Goal: Communication & Community: Answer question/provide support

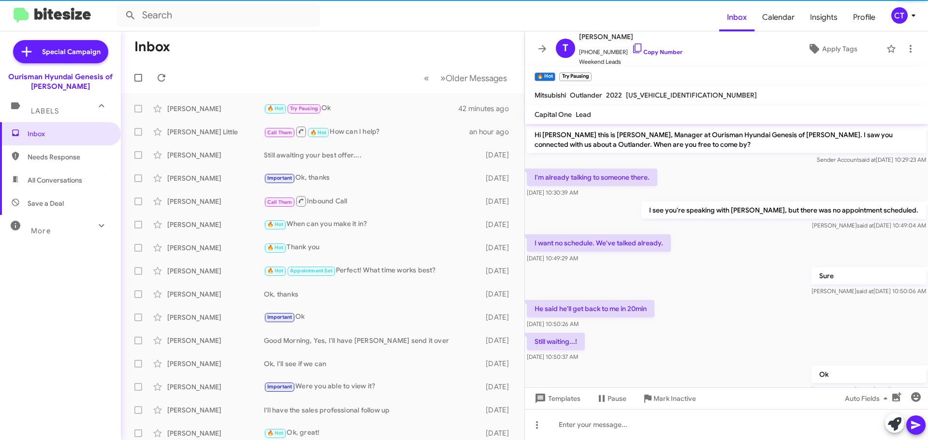
scroll to position [9, 0]
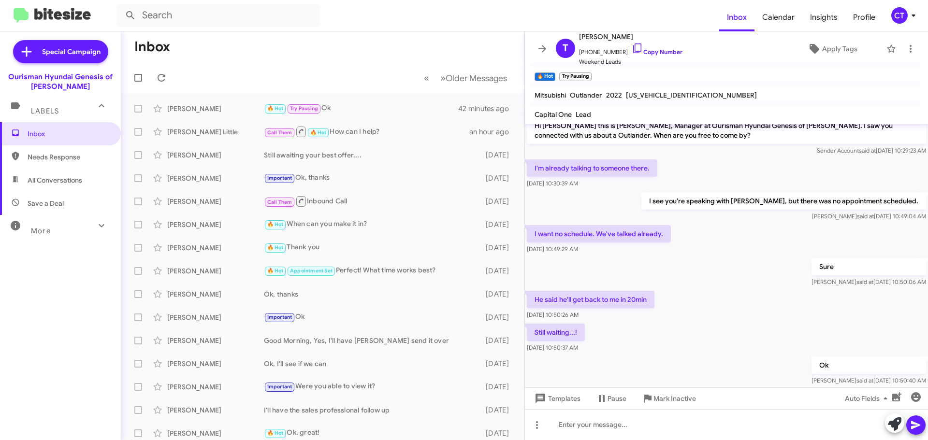
click at [903, 16] on div "CT" at bounding box center [899, 15] width 16 height 16
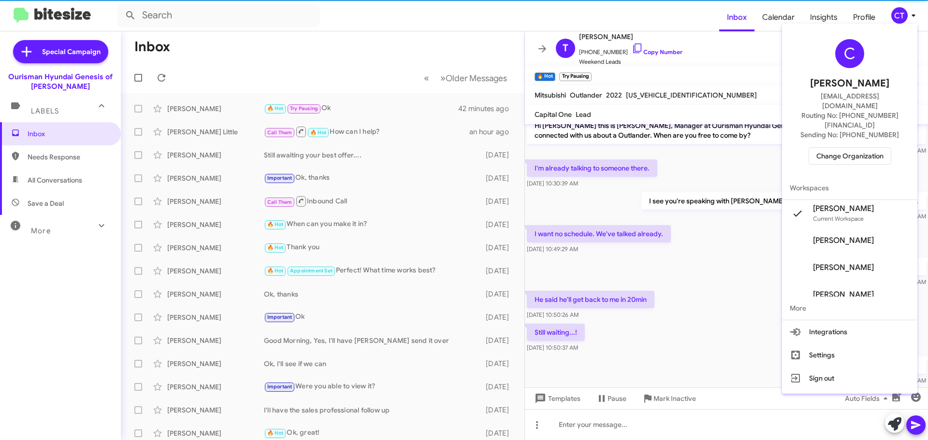
click at [839, 148] on span "Change Organization" at bounding box center [849, 156] width 67 height 16
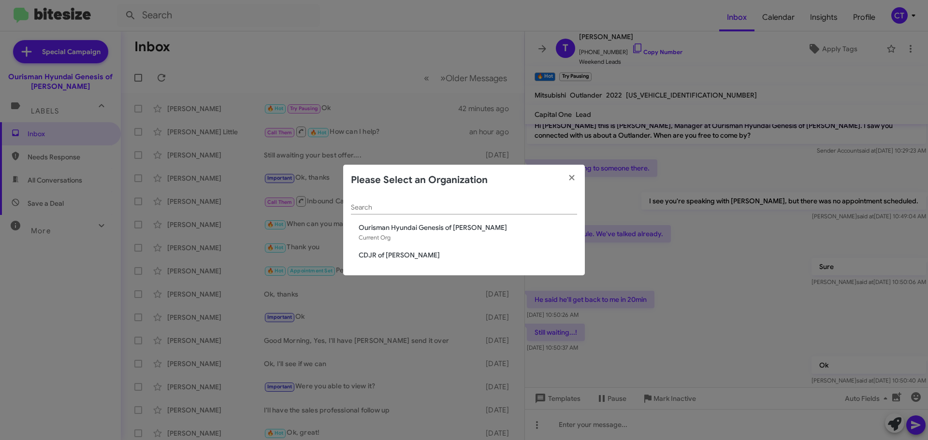
click at [374, 250] on span "CDJR of Bowie" at bounding box center [468, 255] width 219 height 10
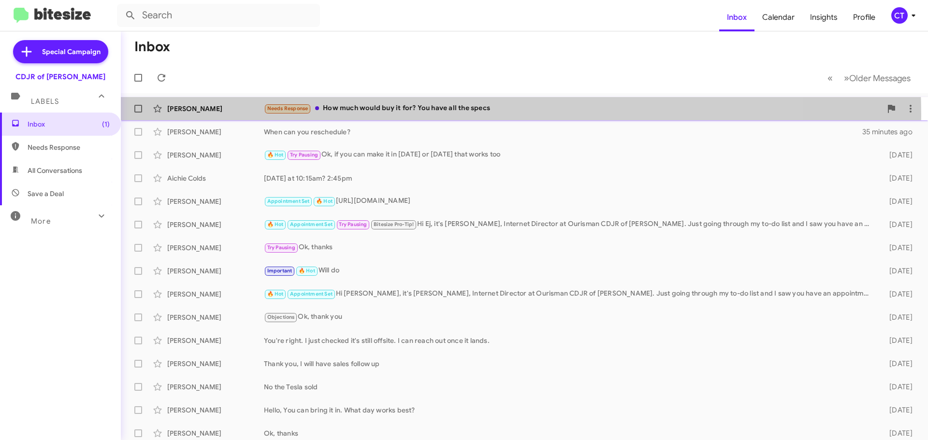
click at [432, 115] on div "Simmons Needs Response How much would buy it for? You have all the specs 4 minu…" at bounding box center [525, 108] width 792 height 19
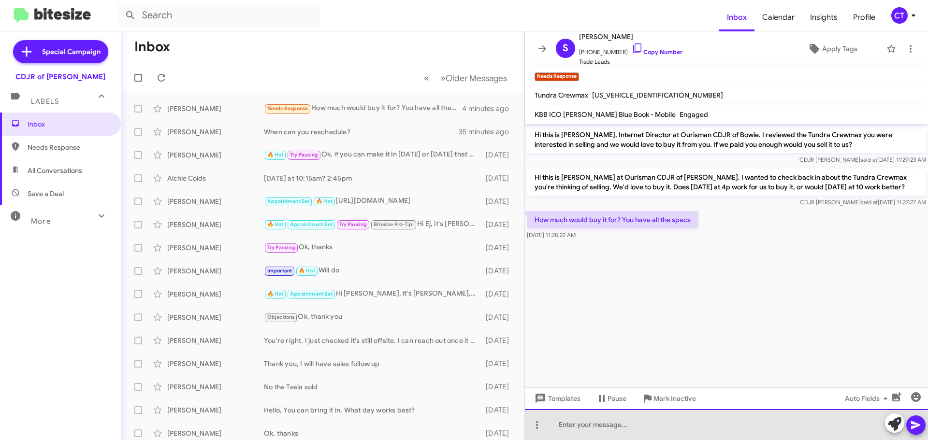
click at [581, 426] on div at bounding box center [726, 424] width 403 height 31
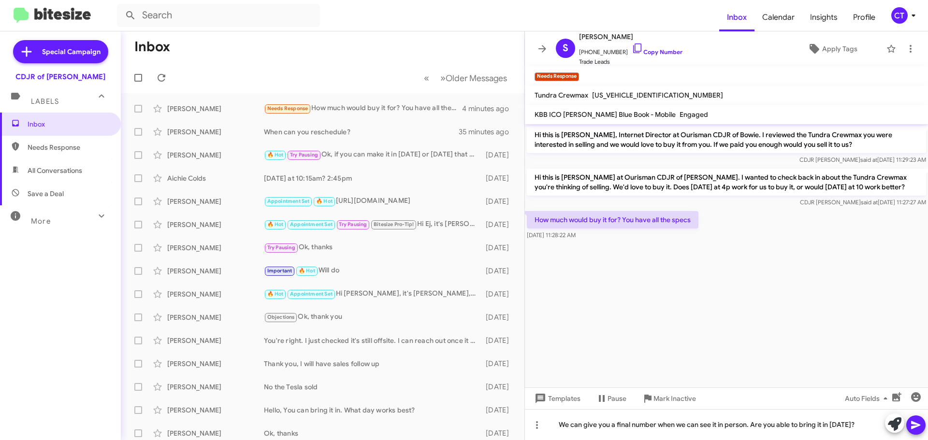
click at [917, 424] on icon at bounding box center [915, 426] width 9 height 8
